Goal: Information Seeking & Learning: Learn about a topic

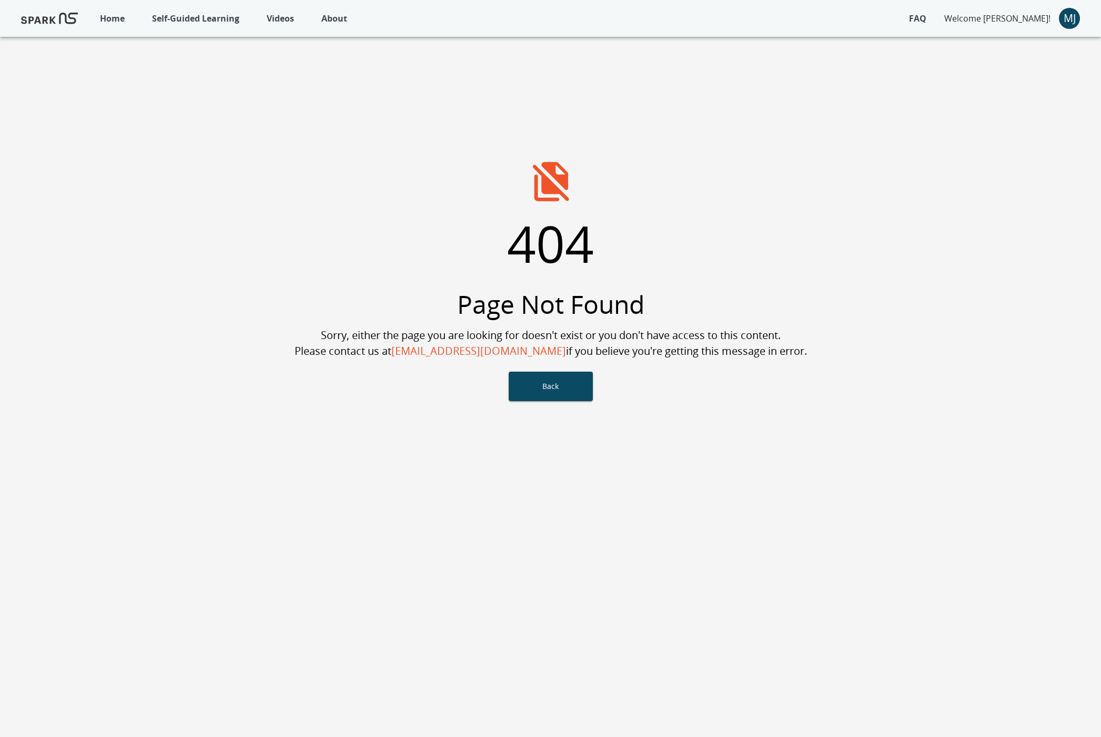
click at [236, 20] on p "Self-Guided Learning" at bounding box center [195, 18] width 87 height 13
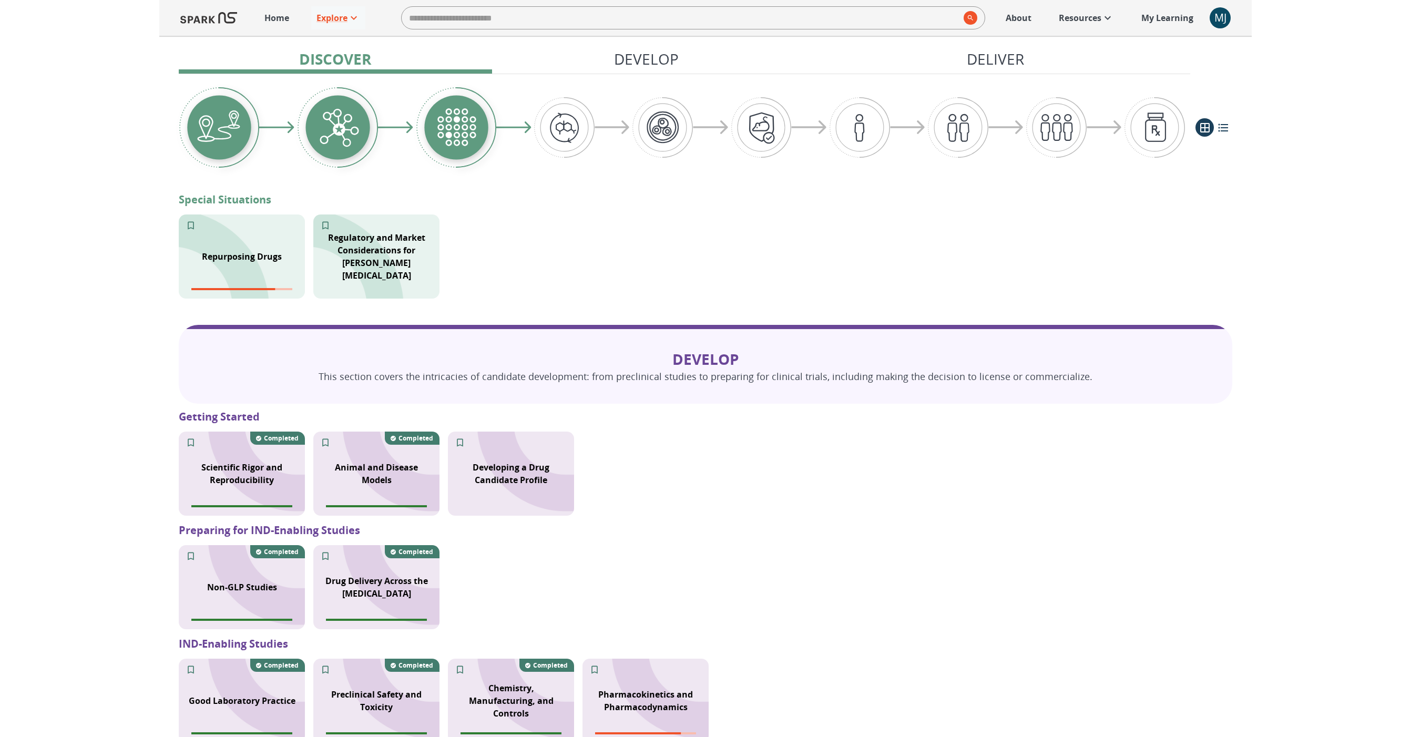
scroll to position [552, 0]
